Goal: Task Accomplishment & Management: Use online tool/utility

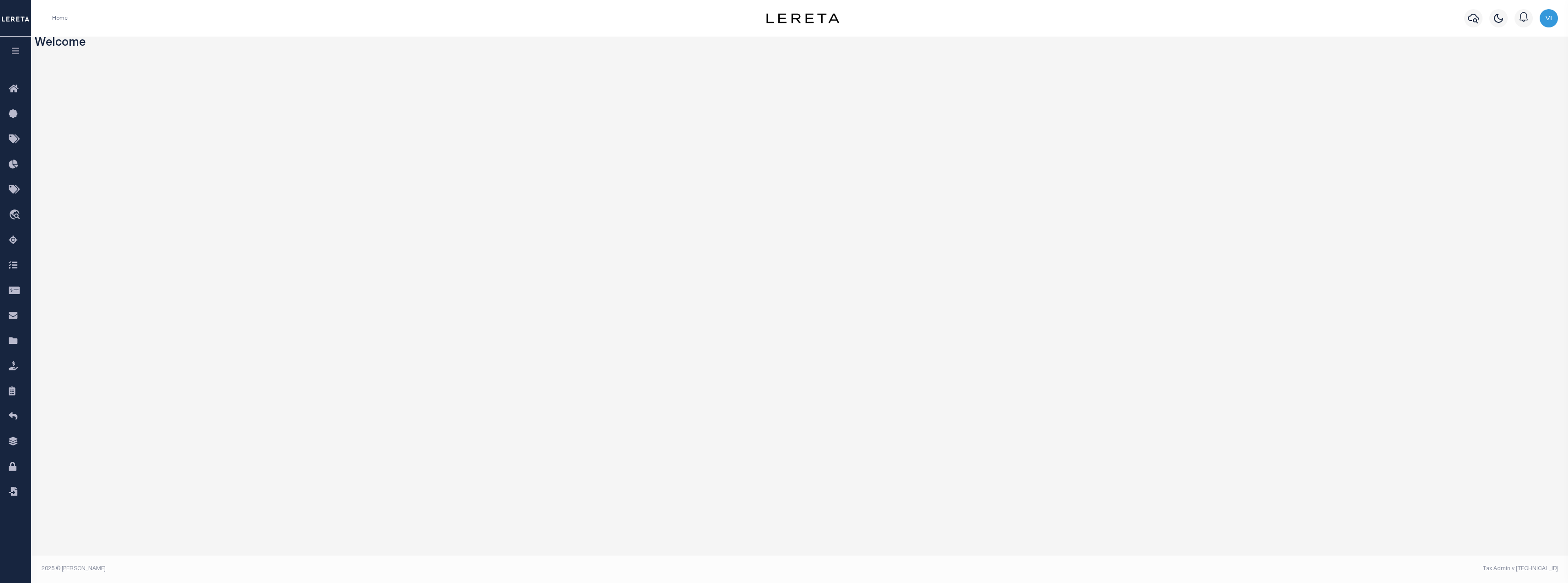
click at [15, 52] on icon "button" at bounding box center [16, 51] width 11 height 8
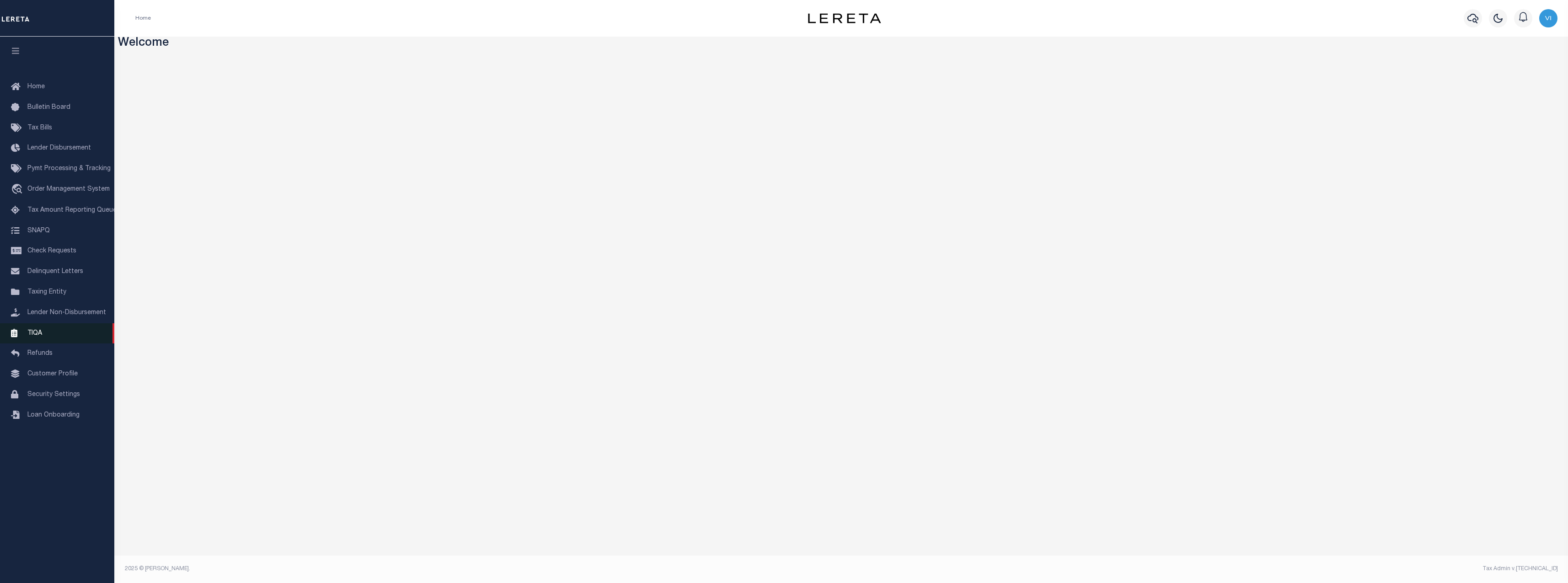
click at [39, 333] on link "TIQA" at bounding box center [57, 333] width 114 height 21
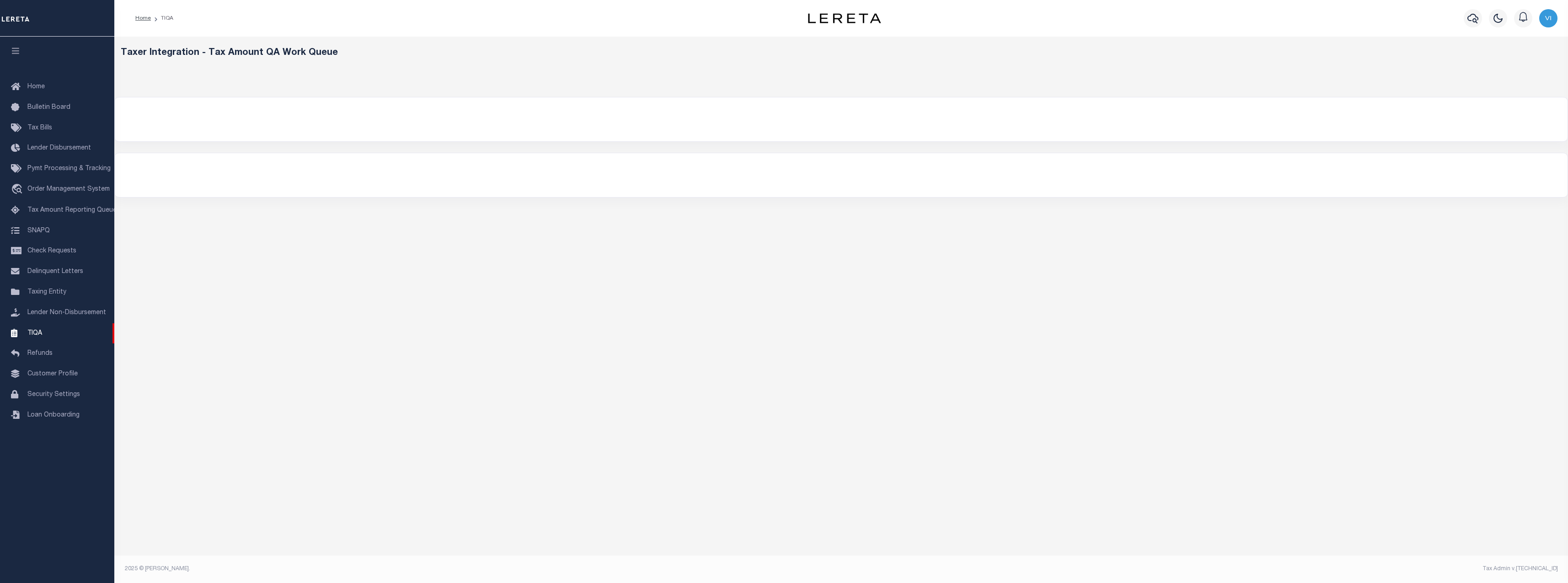
select select "200"
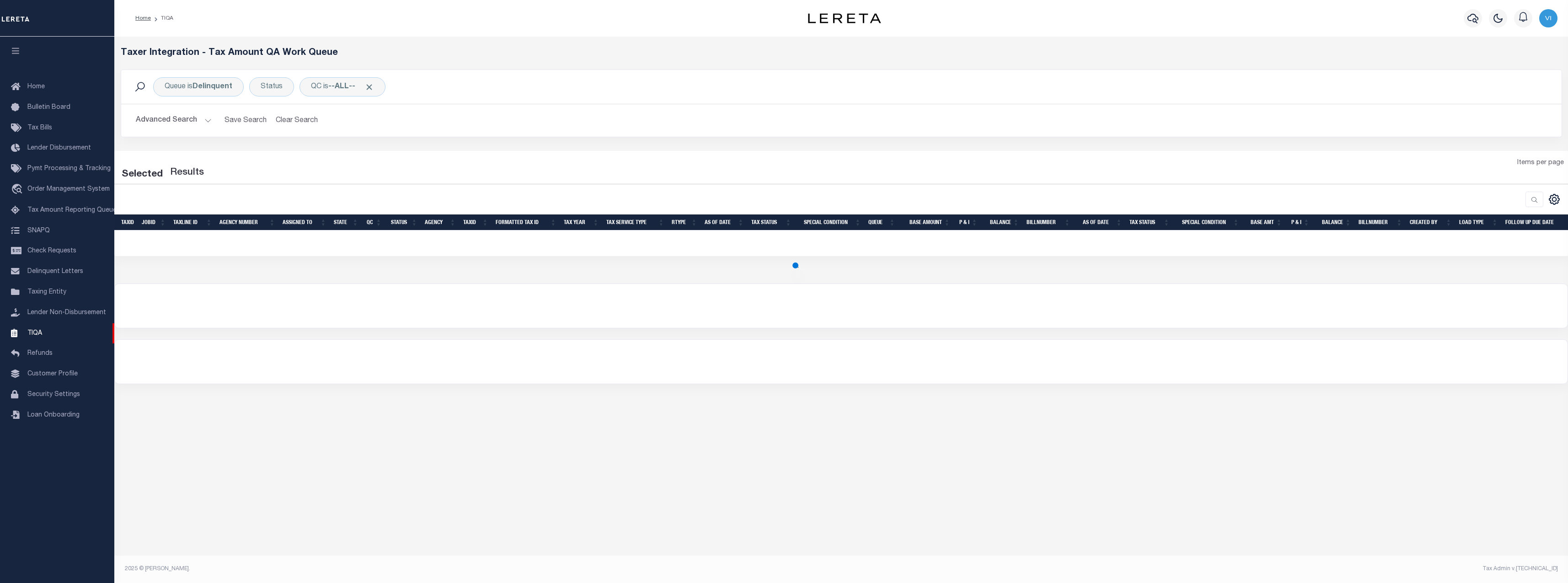
select select "200"
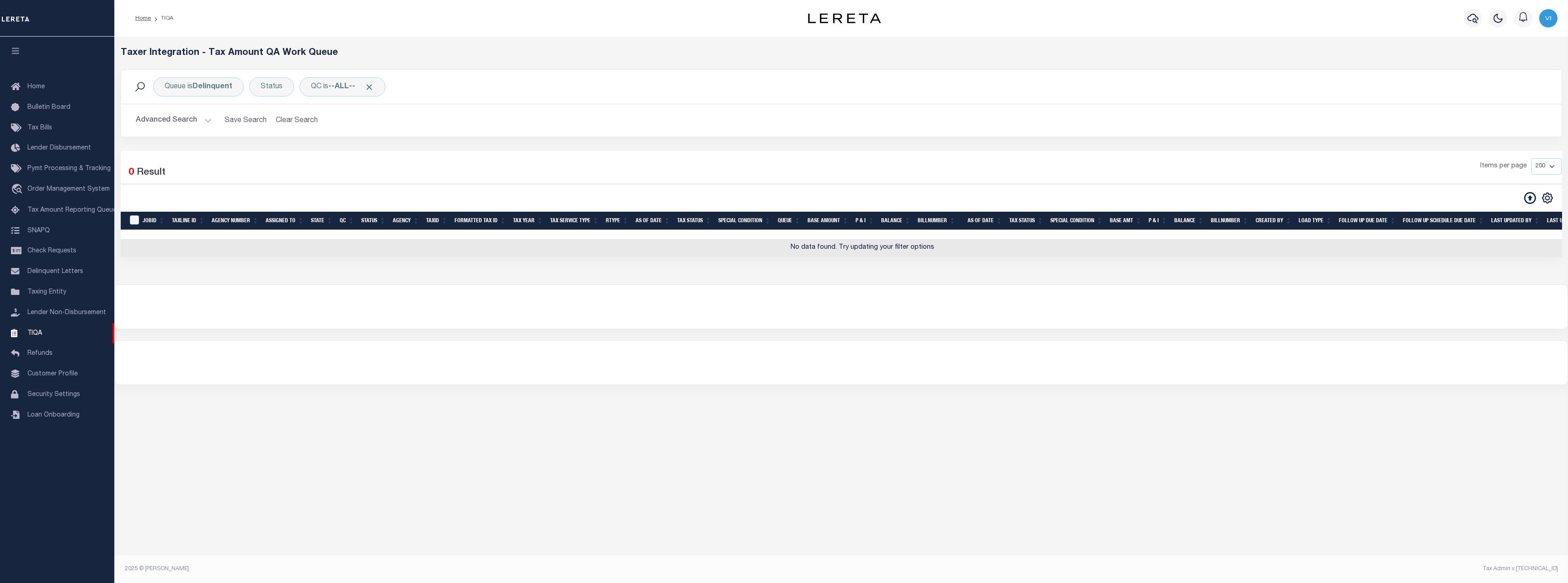
click at [1534, 200] on icon at bounding box center [1529, 198] width 12 height 12
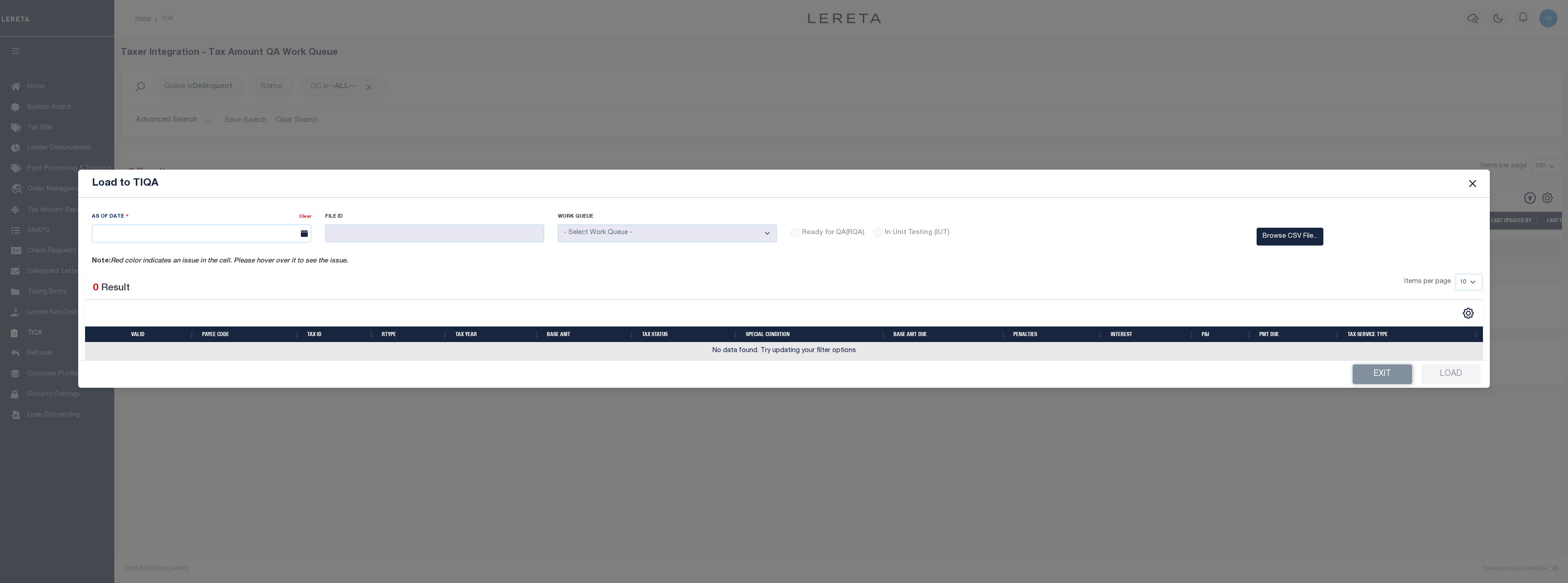
click at [1284, 273] on div "Selected 0 Result Items per page 10 25 50 100" at bounding box center [784, 312] width 1397 height 93
click at [1283, 241] on label "Browse CSV File..." at bounding box center [1290, 236] width 67 height 18
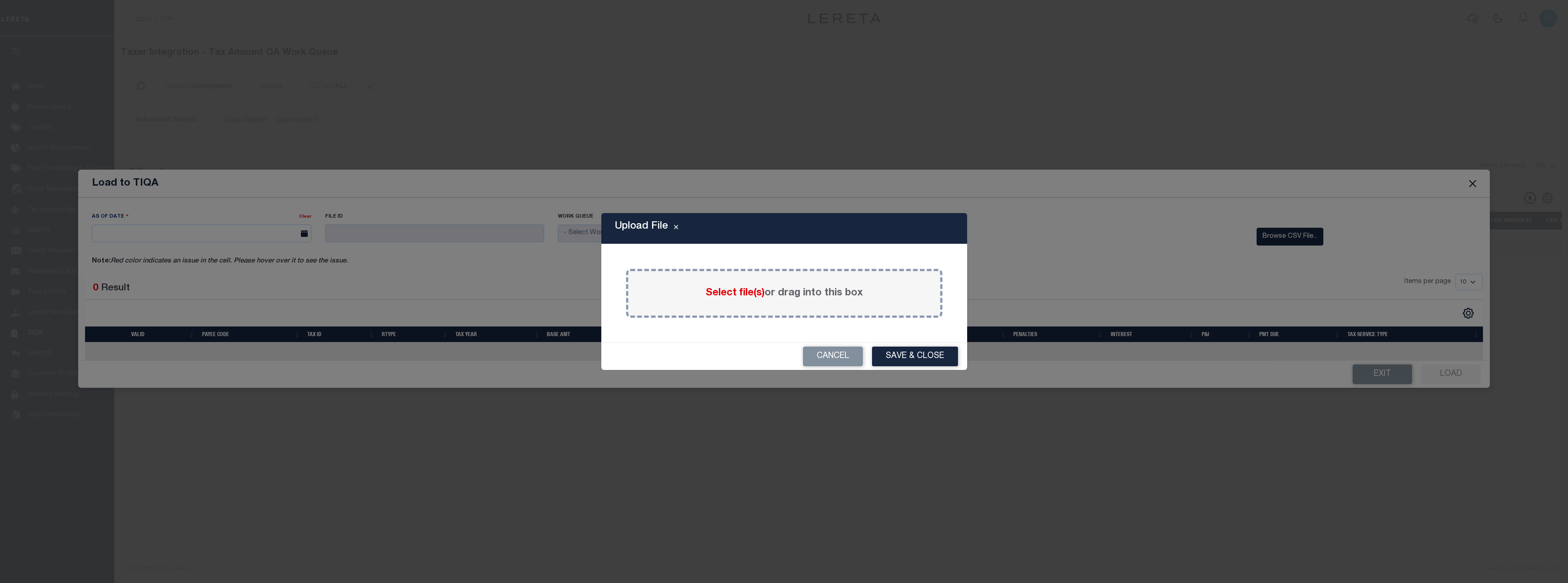
click at [789, 281] on div "Select file(s) or drag into this box" at bounding box center [784, 293] width 317 height 49
click at [729, 295] on span "Select file(s)" at bounding box center [735, 293] width 59 height 10
click at [0, 0] on input "Select file(s) or drag into this box" at bounding box center [0, 0] width 0 height 0
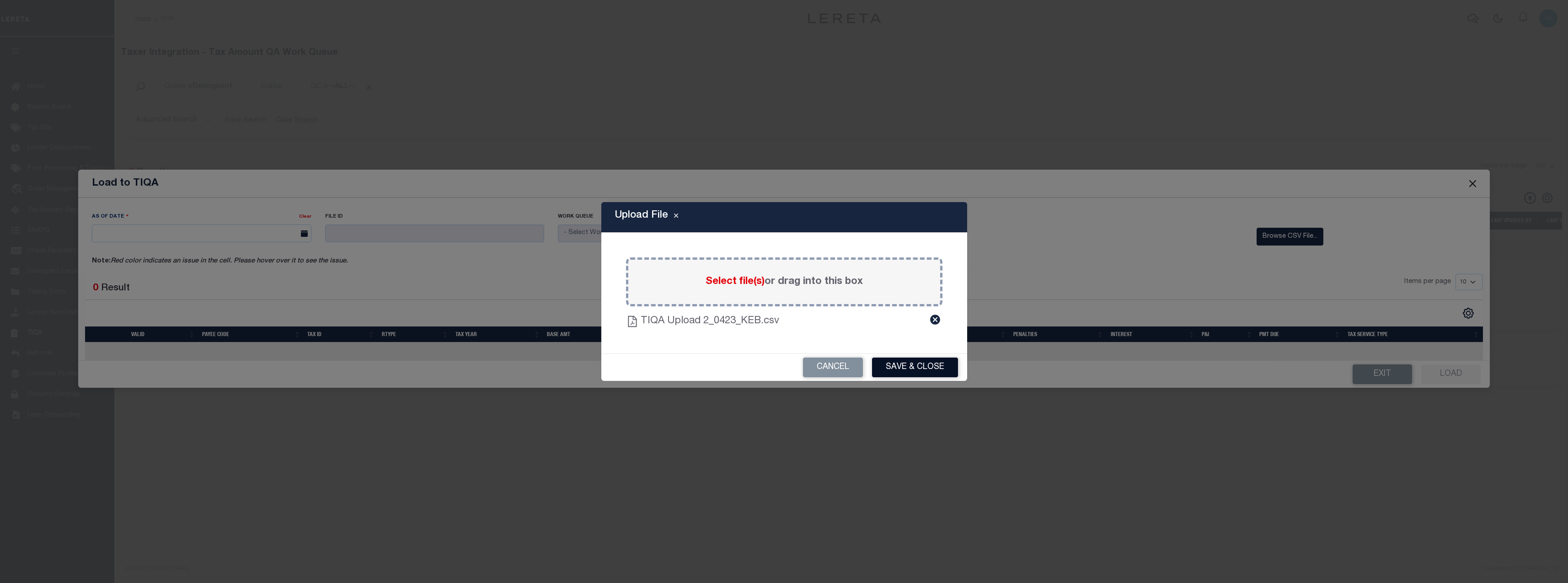
click at [916, 365] on button "Save & Close" at bounding box center [915, 367] width 86 height 19
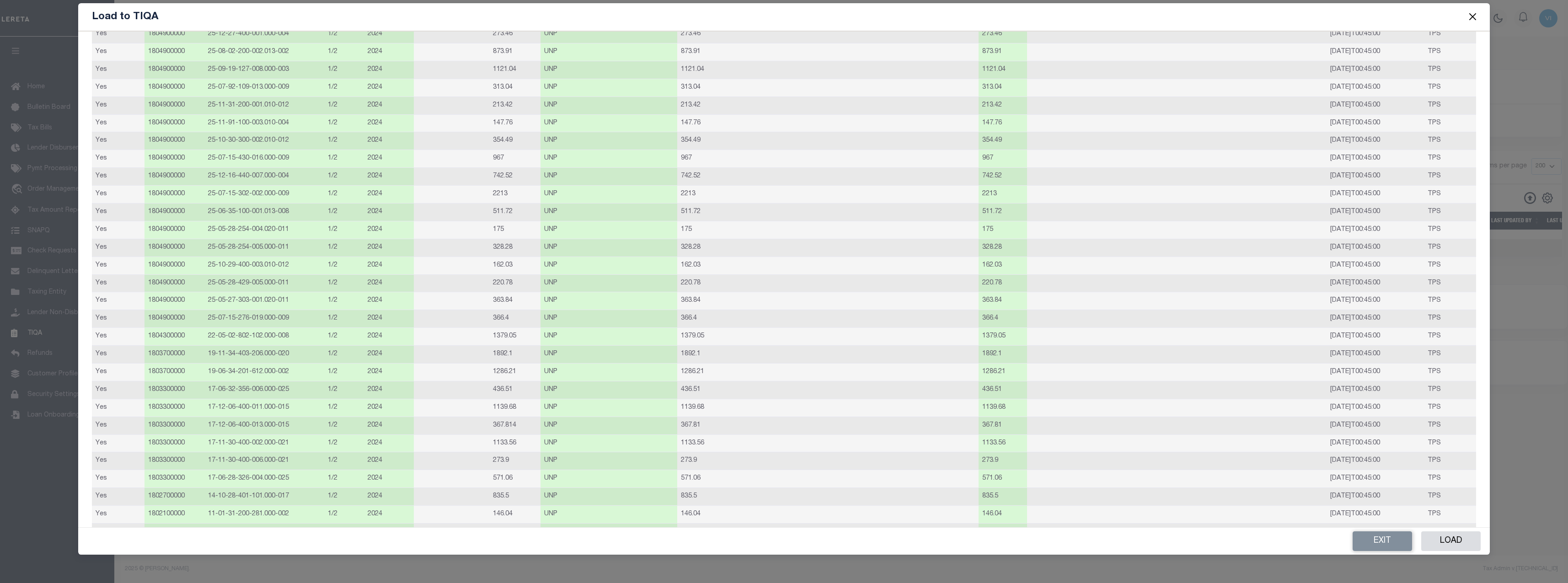
scroll to position [3789, 0]
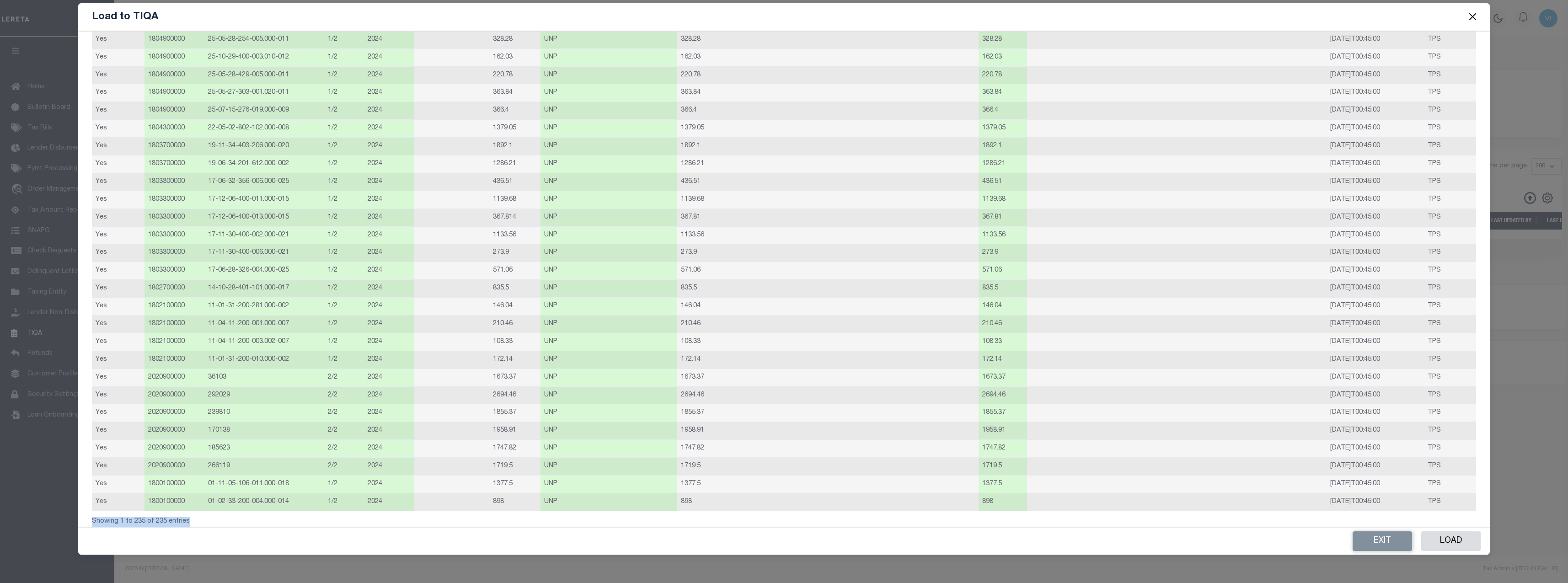
drag, startPoint x: 191, startPoint y: 515, endPoint x: 89, endPoint y: 511, distance: 102.1
click at [1384, 547] on button "Exit" at bounding box center [1382, 540] width 59 height 19
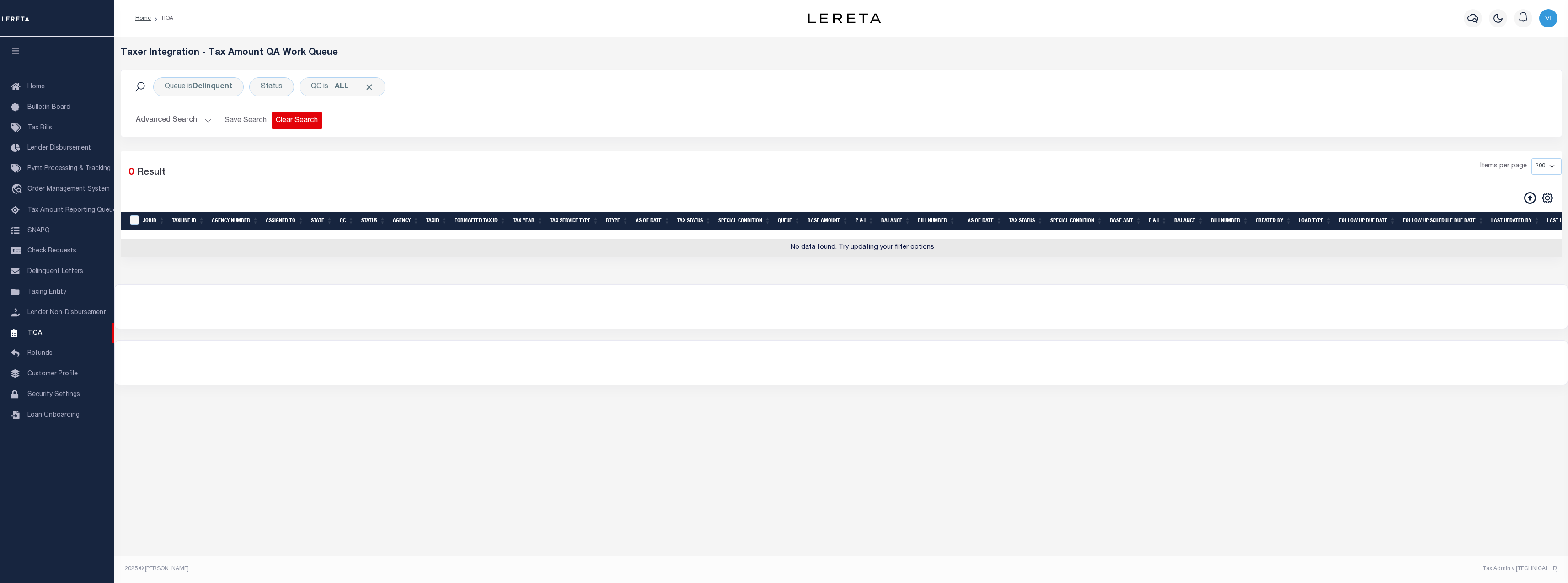
click at [297, 117] on button "Clear Search" at bounding box center [297, 120] width 50 height 18
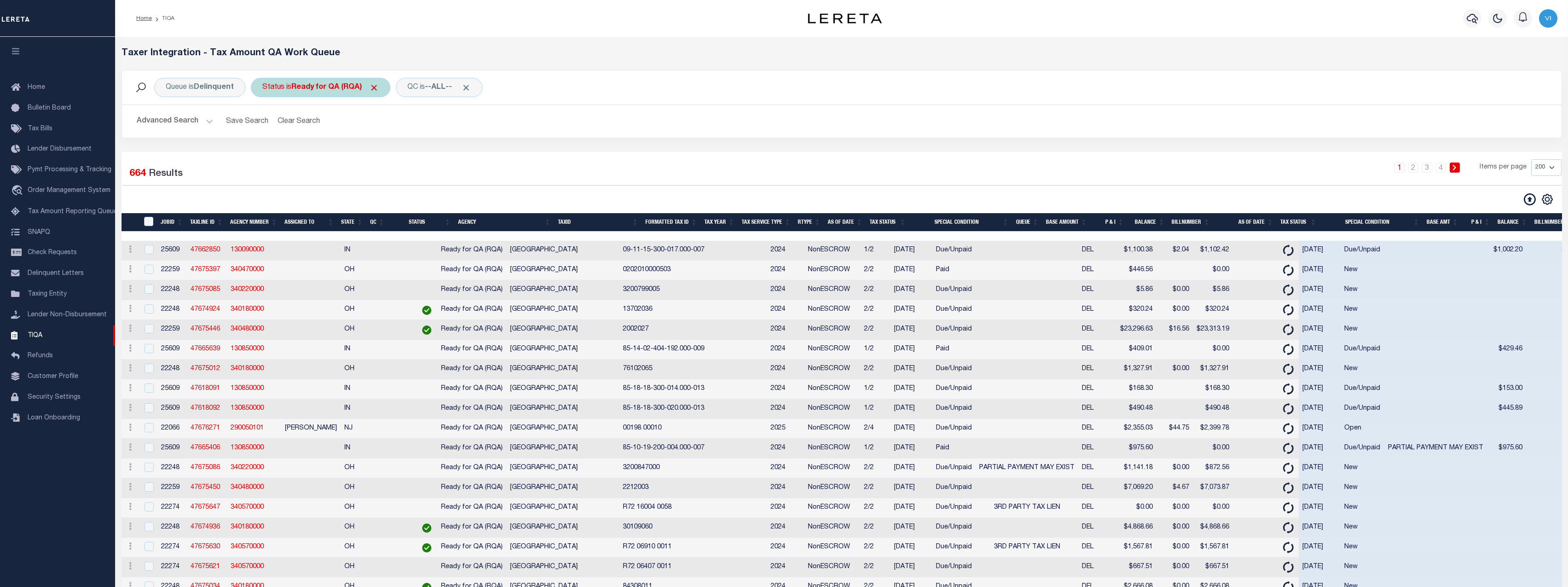
click at [379, 89] on span "Click to Remove" at bounding box center [374, 87] width 9 height 9
click at [190, 93] on div "Queue is Delinquent" at bounding box center [200, 87] width 91 height 19
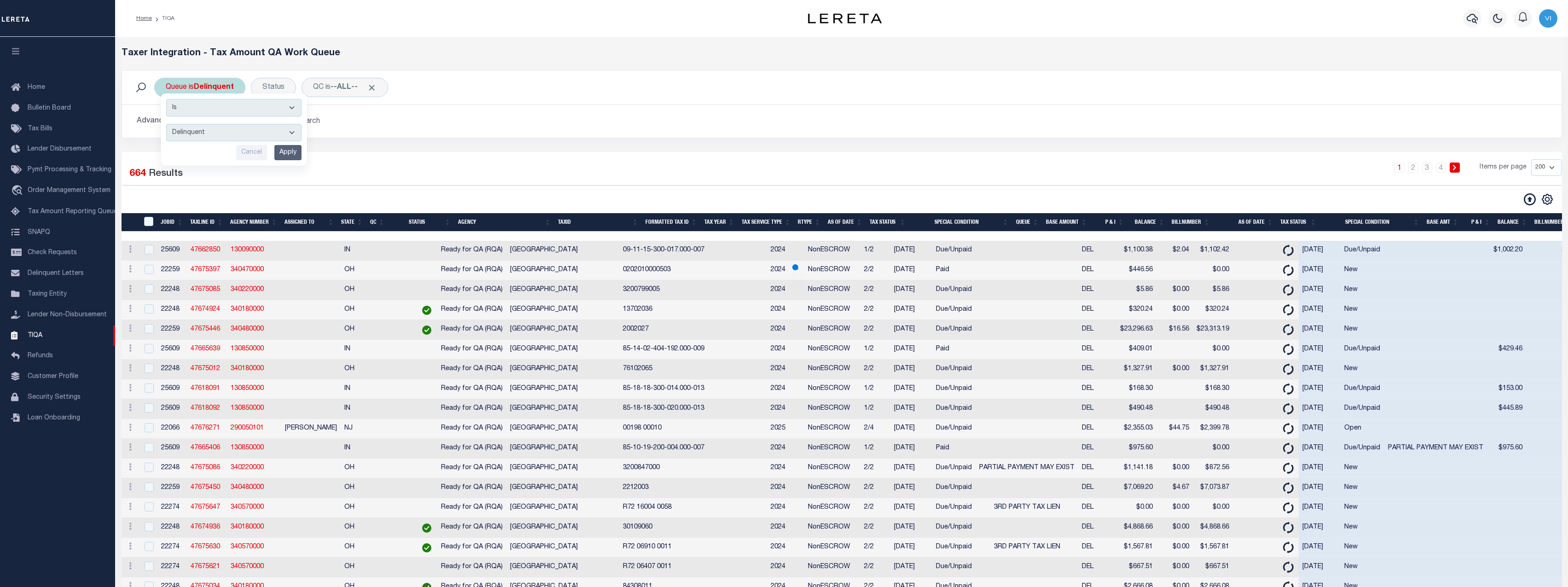
click at [217, 133] on select "--ALL-- Delinquent Escrow" at bounding box center [234, 132] width 135 height 18
select select "ESC"
click at [166, 124] on select "--ALL-- Delinquent Escrow" at bounding box center [234, 132] width 135 height 18
click at [295, 153] on input "Apply" at bounding box center [288, 153] width 27 height 15
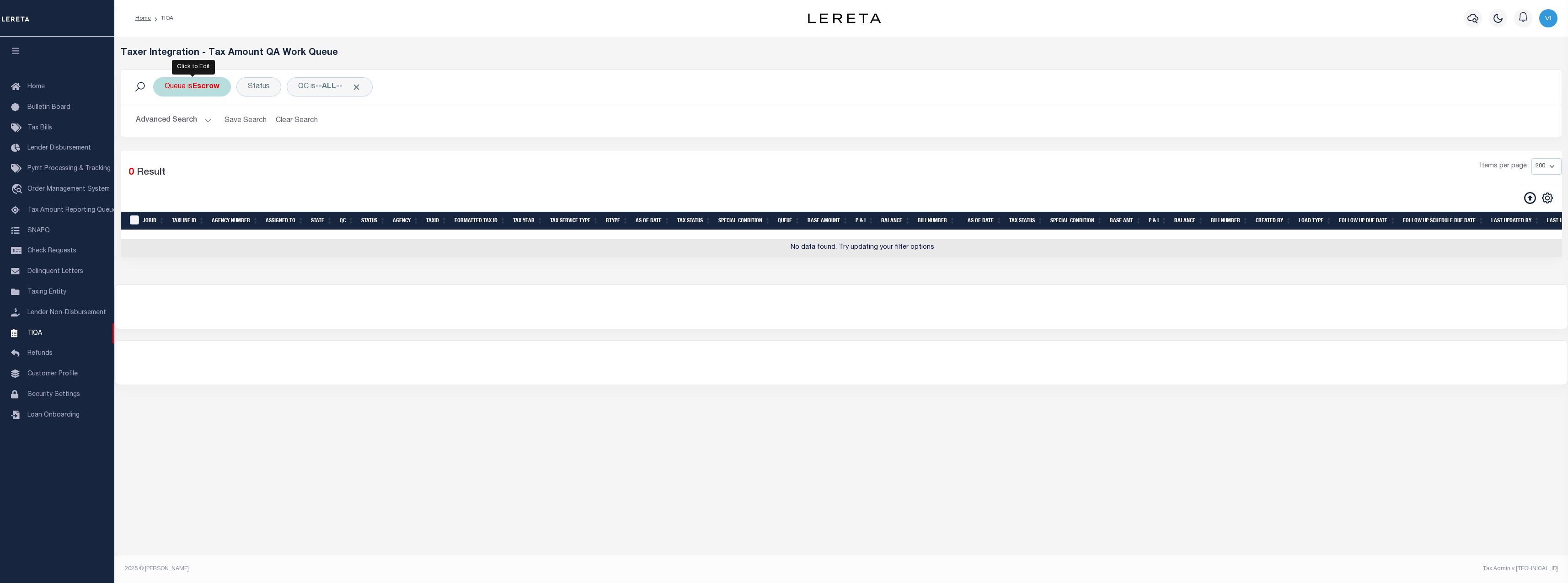
click at [207, 85] on b "Escrow" at bounding box center [206, 86] width 27 height 8
click at [217, 126] on select "--ALL-- Delinquent Escrow" at bounding box center [232, 132] width 134 height 18
select select "DEL"
click at [165, 123] on select "--ALL-- Delinquent Escrow" at bounding box center [232, 132] width 134 height 18
click at [278, 150] on input "Apply" at bounding box center [286, 152] width 27 height 15
